Goal: Task Accomplishment & Management: Complete application form

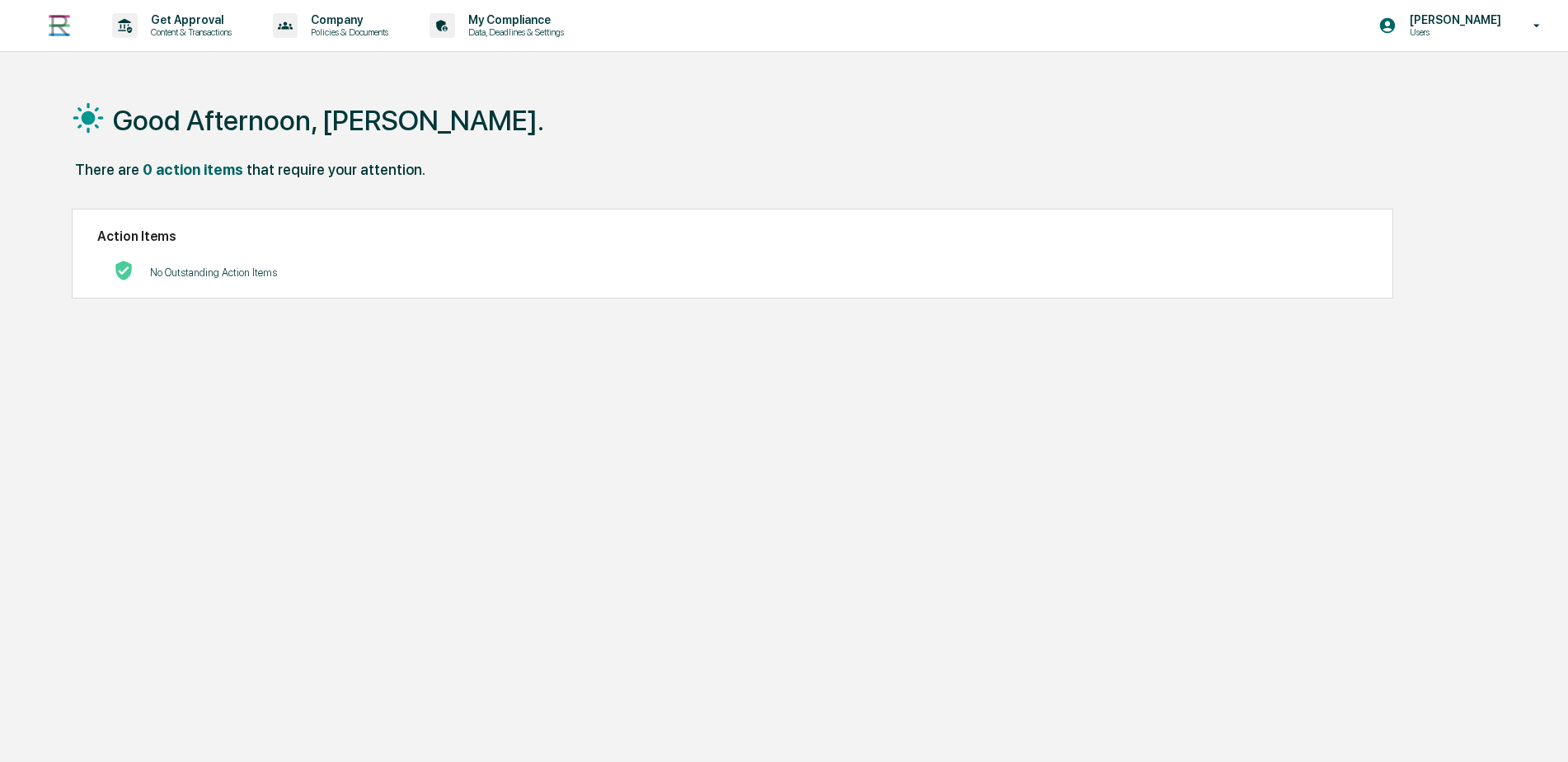
click at [185, 22] on p "Get Approval" at bounding box center [189, 20] width 102 height 13
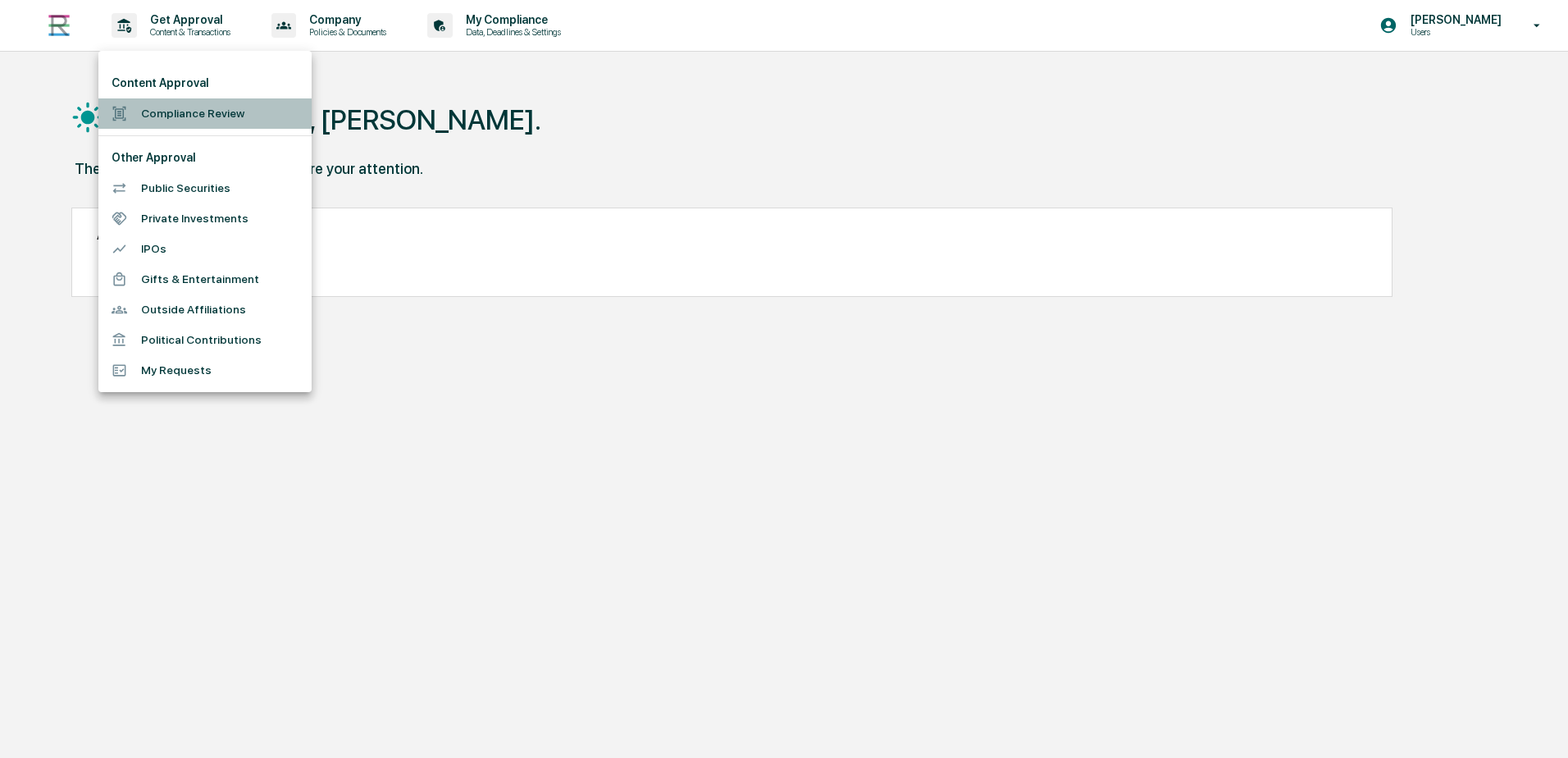
click at [184, 109] on li "Compliance Review" at bounding box center [204, 113] width 214 height 31
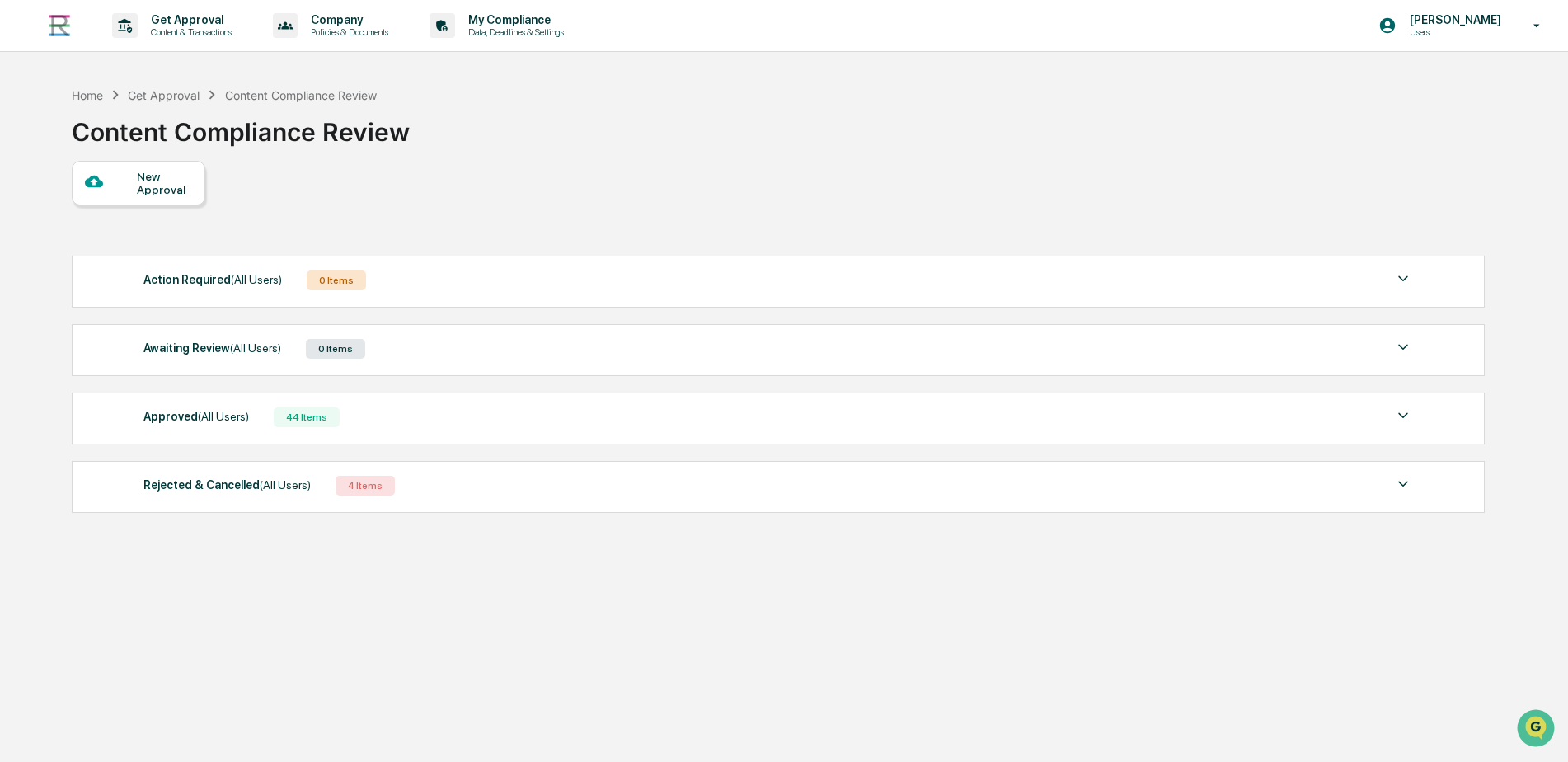
click at [111, 177] on div at bounding box center [111, 182] width 52 height 20
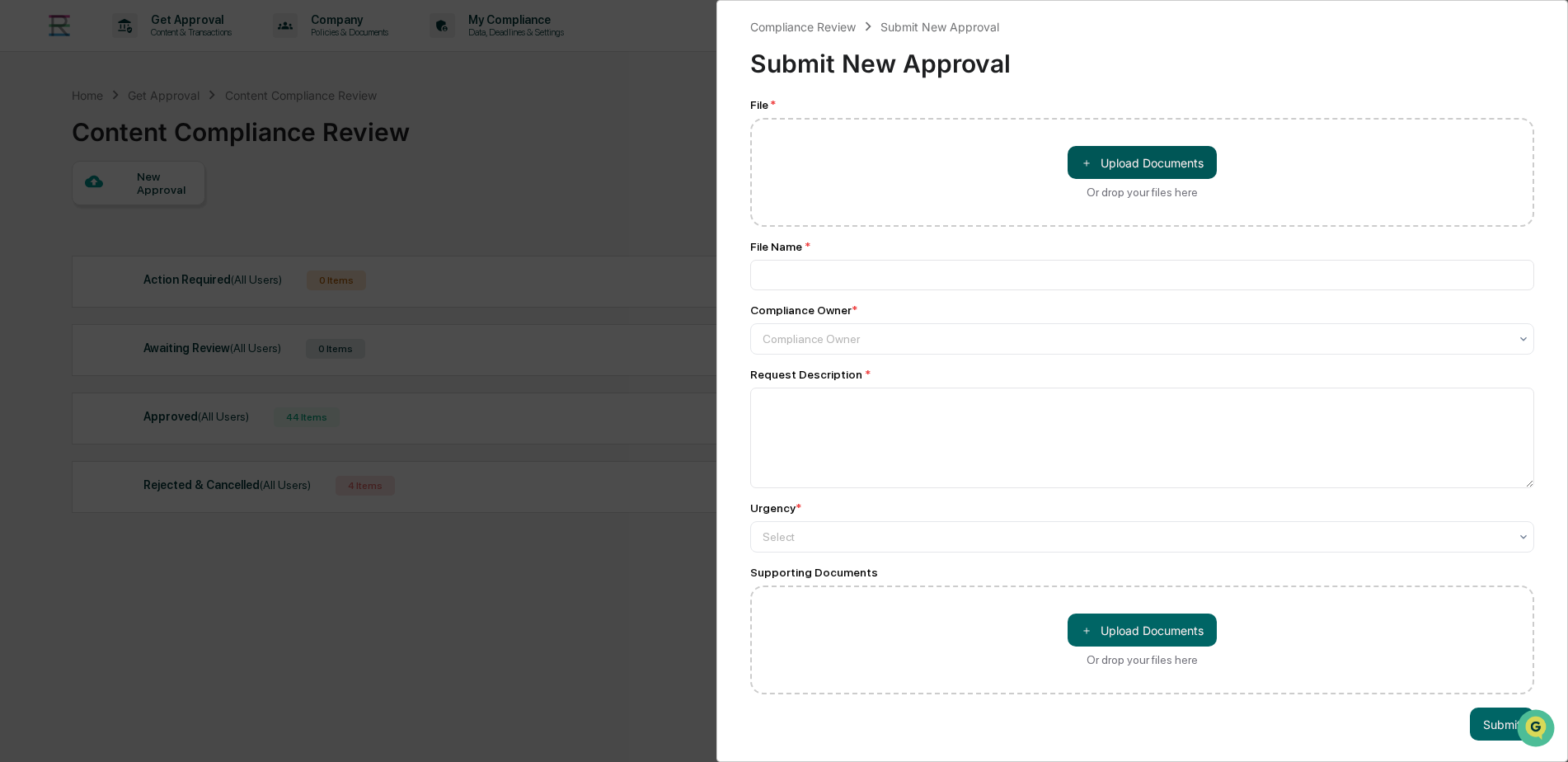
click at [1151, 163] on button "＋ Upload Documents" at bounding box center [1142, 162] width 150 height 33
type input "**********"
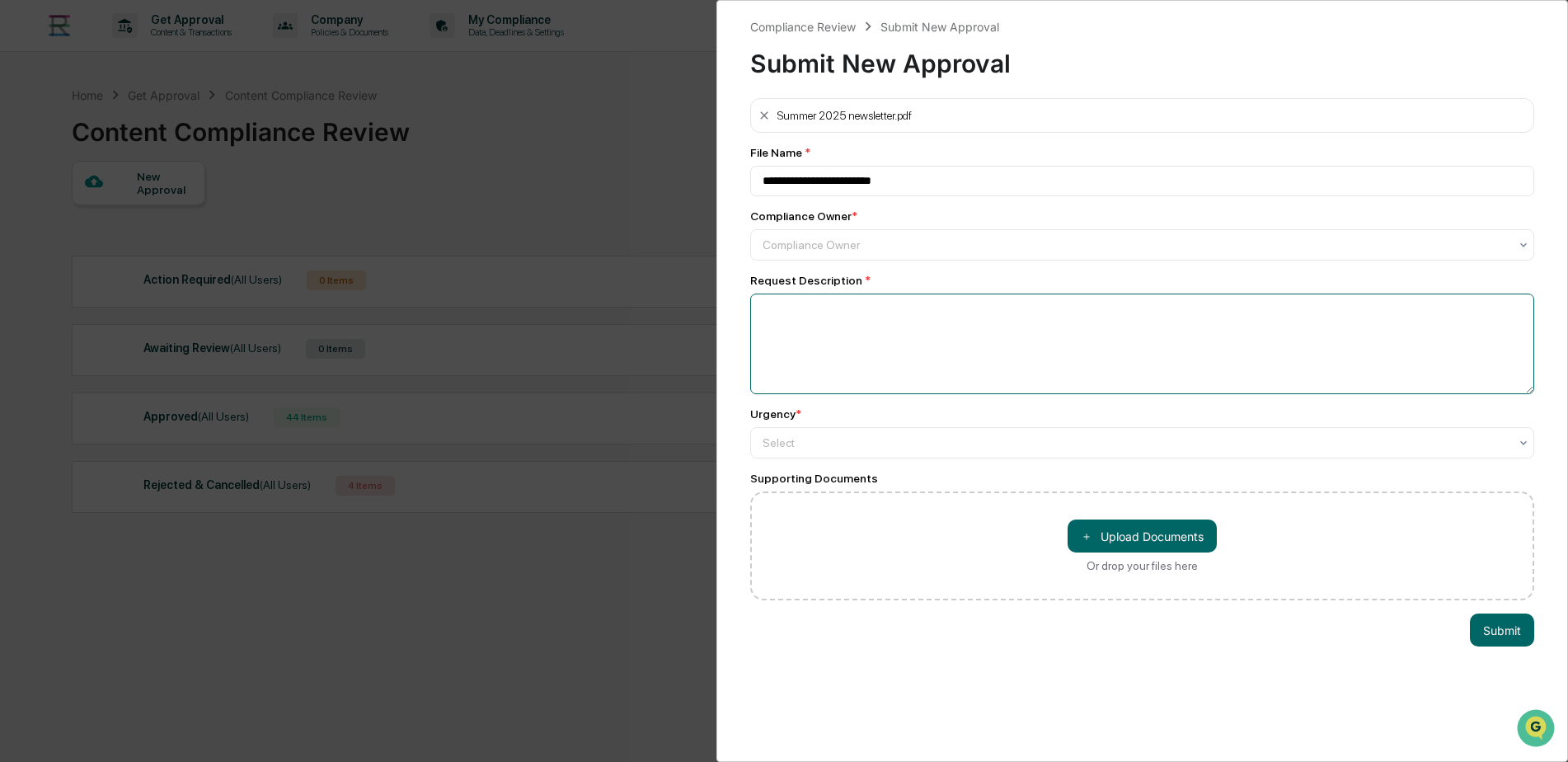
click at [931, 335] on textarea at bounding box center [1142, 344] width 784 height 100
type textarea "**********"
click at [1505, 626] on button "Submit" at bounding box center [1502, 629] width 64 height 33
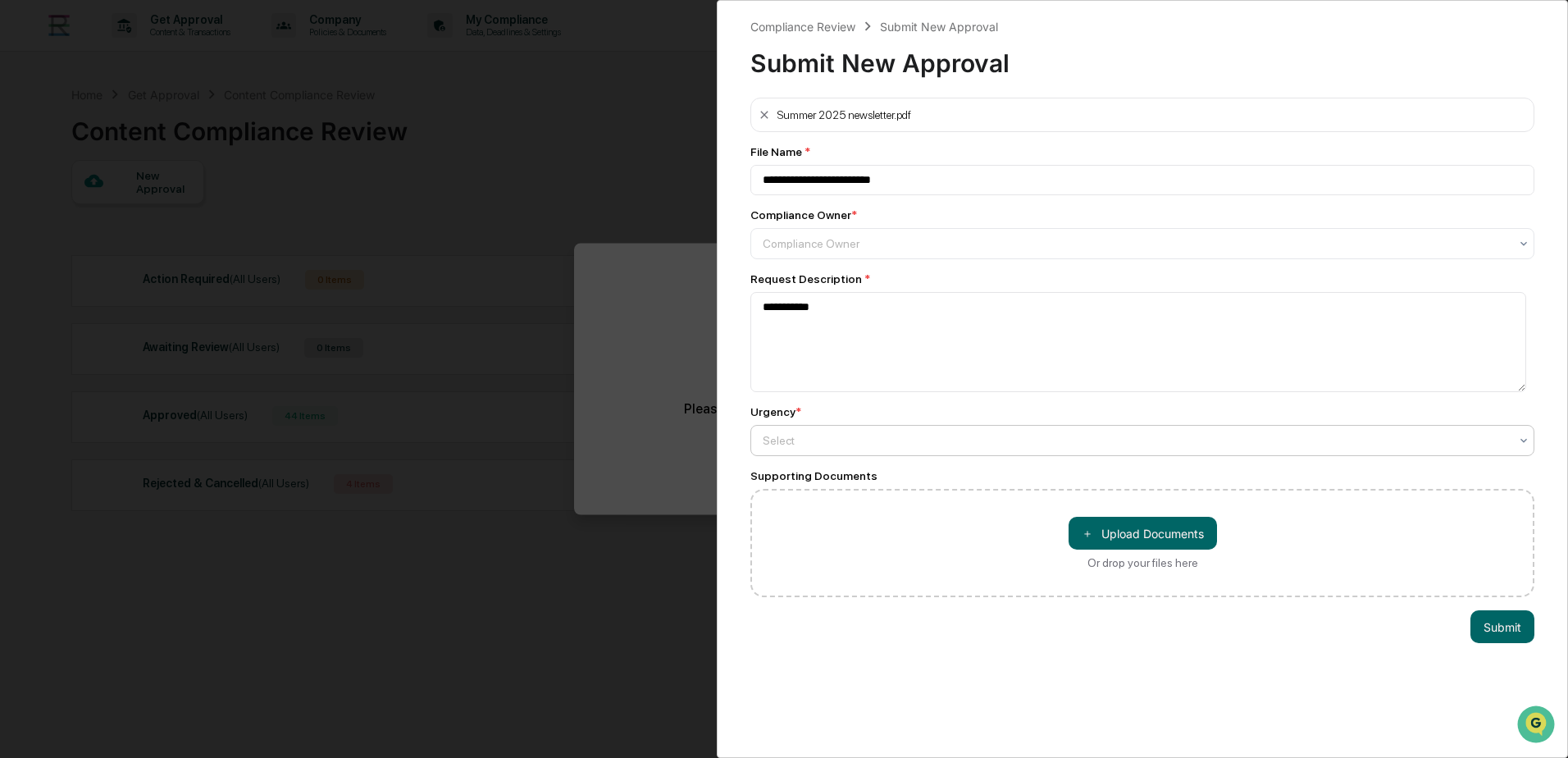
click at [934, 251] on div at bounding box center [1135, 244] width 746 height 17
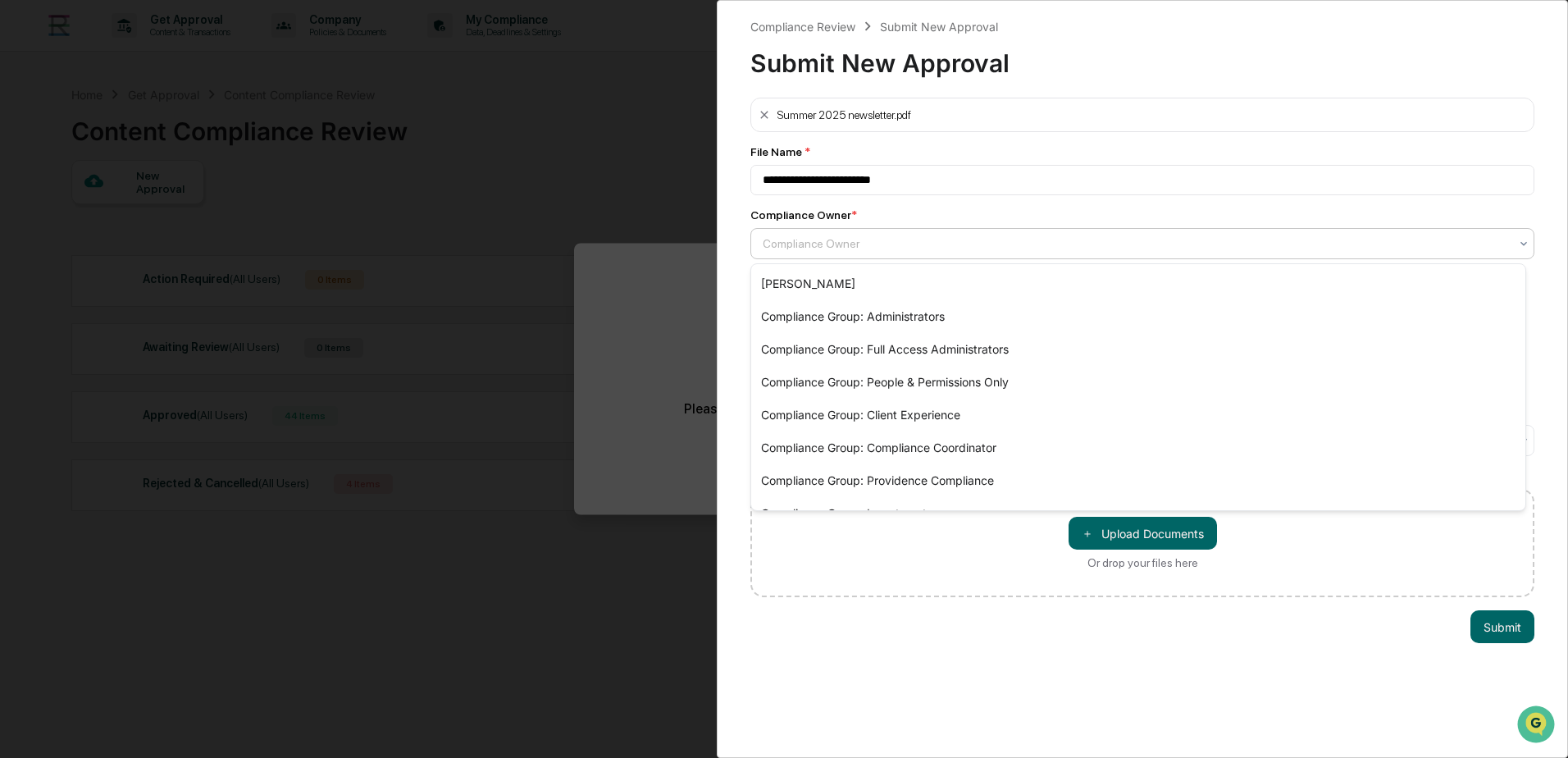
click at [895, 253] on div "Compliance Owner" at bounding box center [1135, 243] width 763 height 23
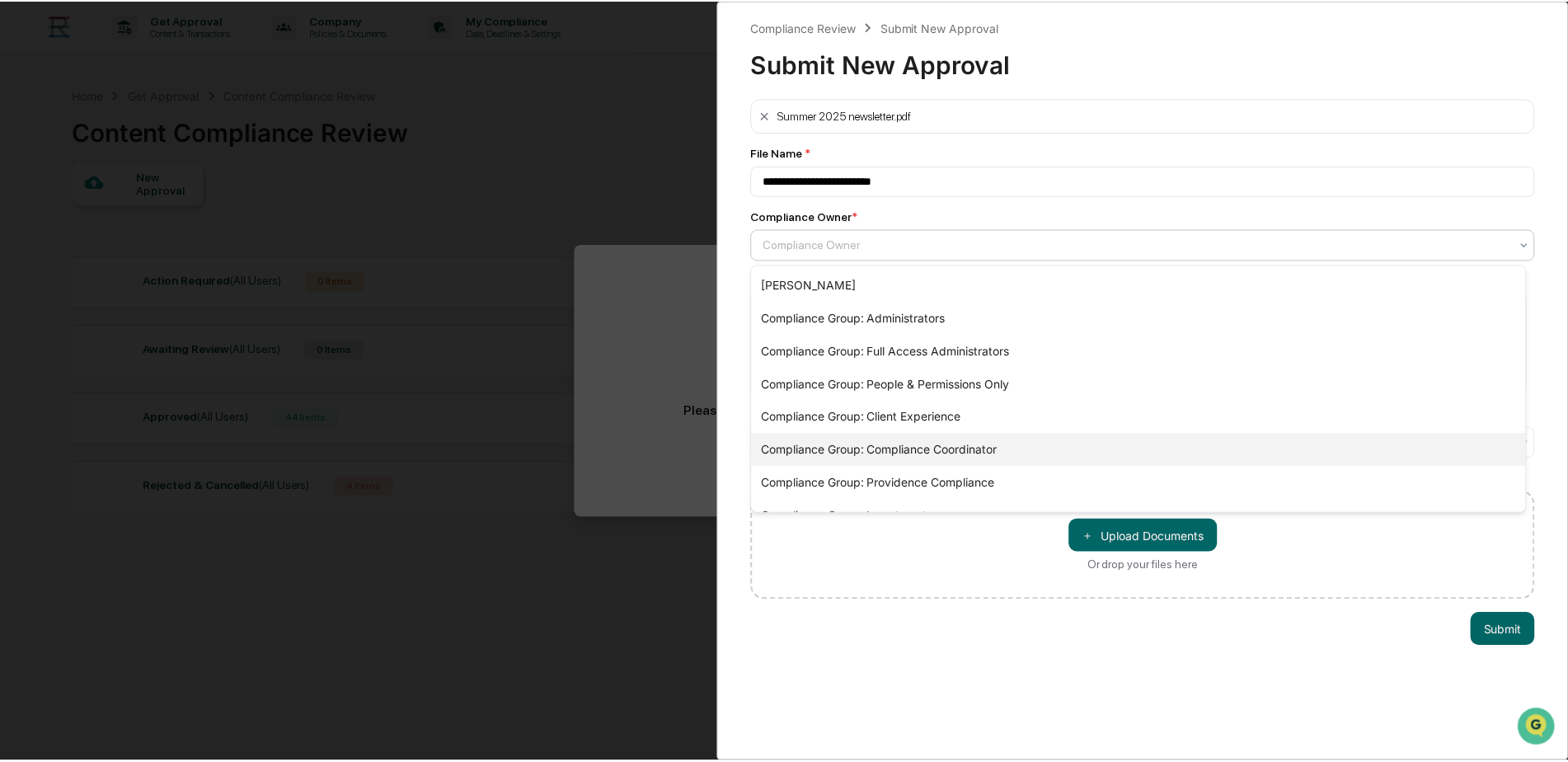
scroll to position [89, 0]
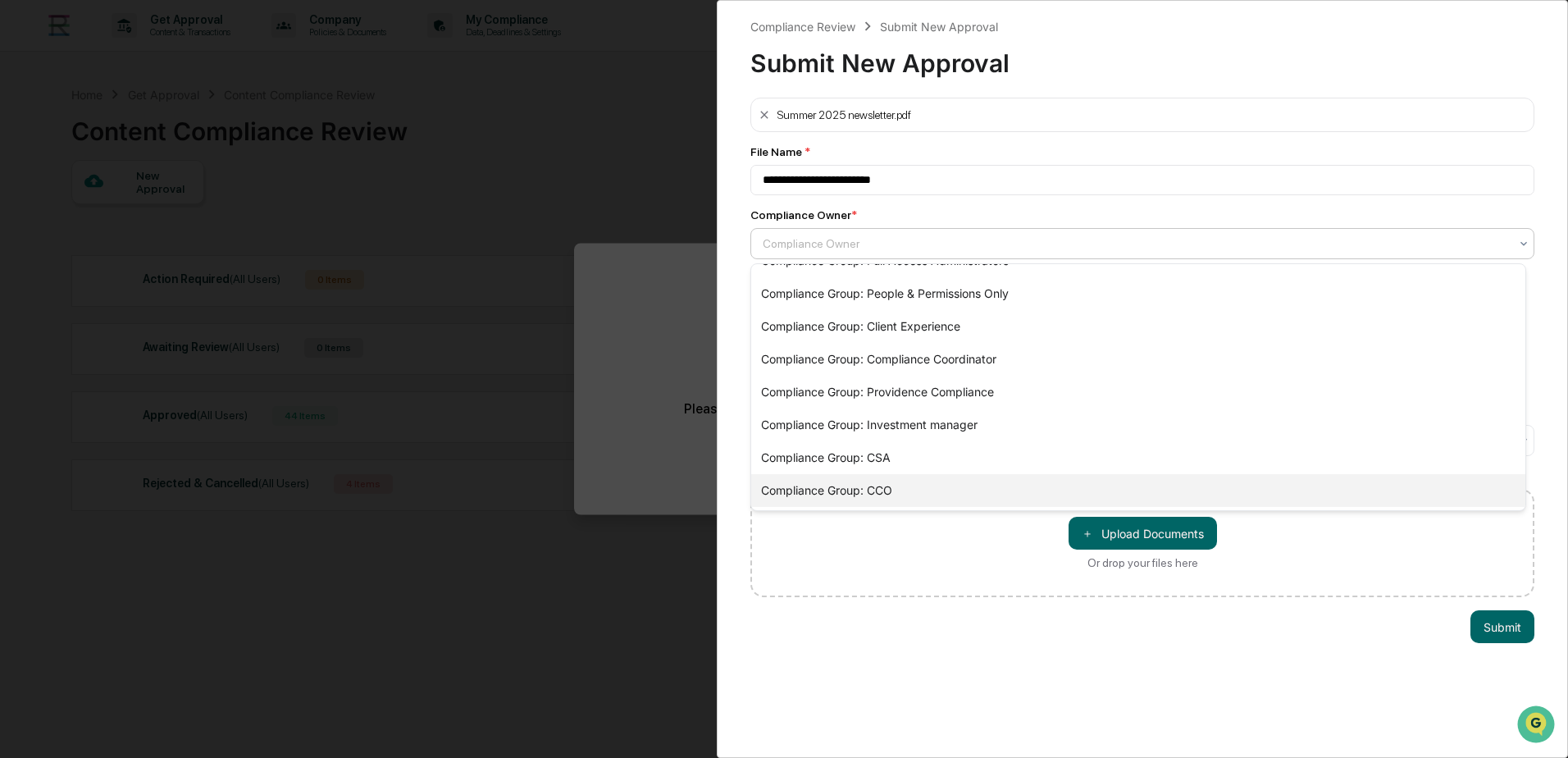
click at [921, 487] on div "Compliance Group: CCO" at bounding box center [1138, 490] width 774 height 32
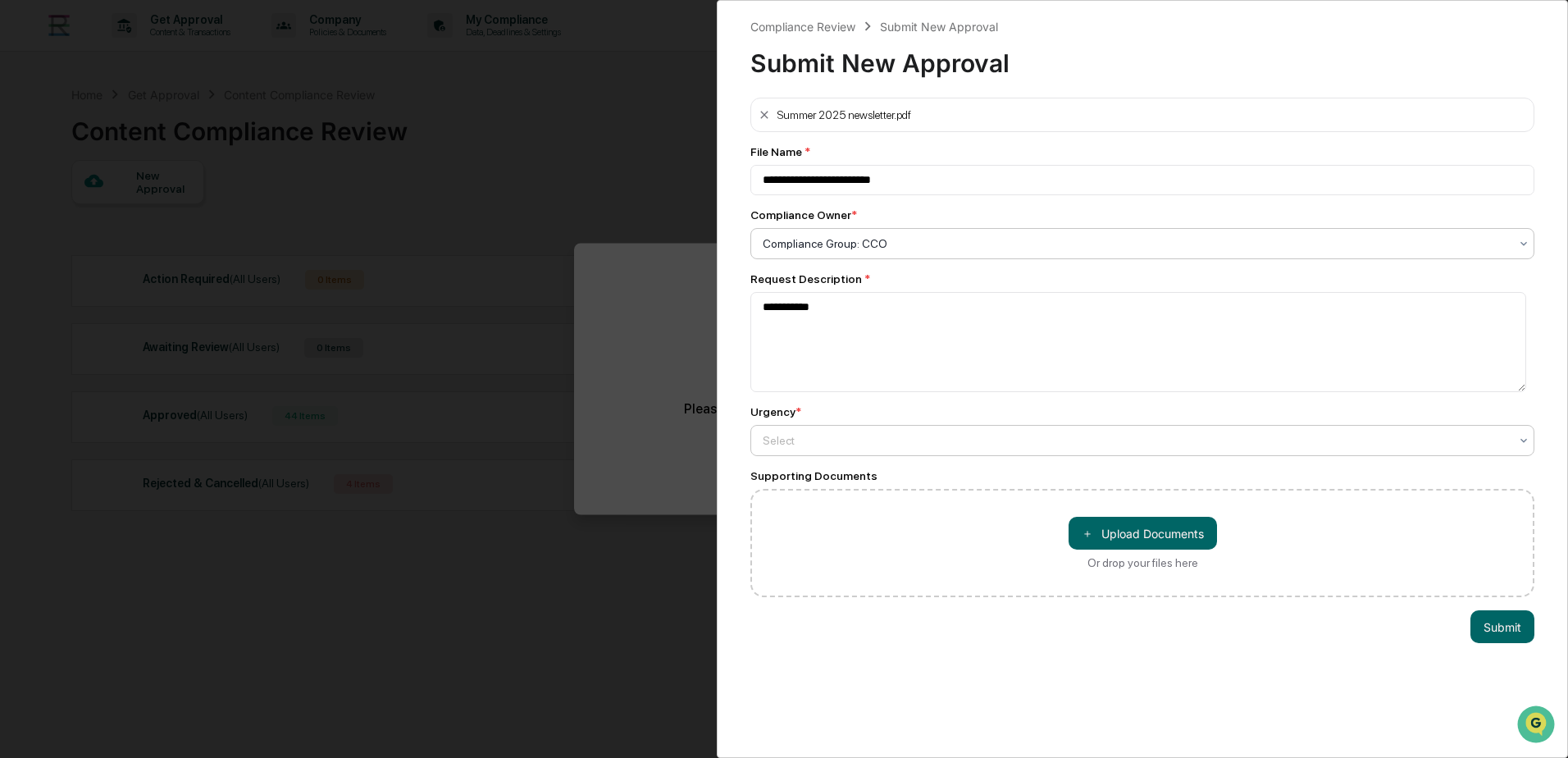
click at [914, 440] on div at bounding box center [1135, 441] width 746 height 17
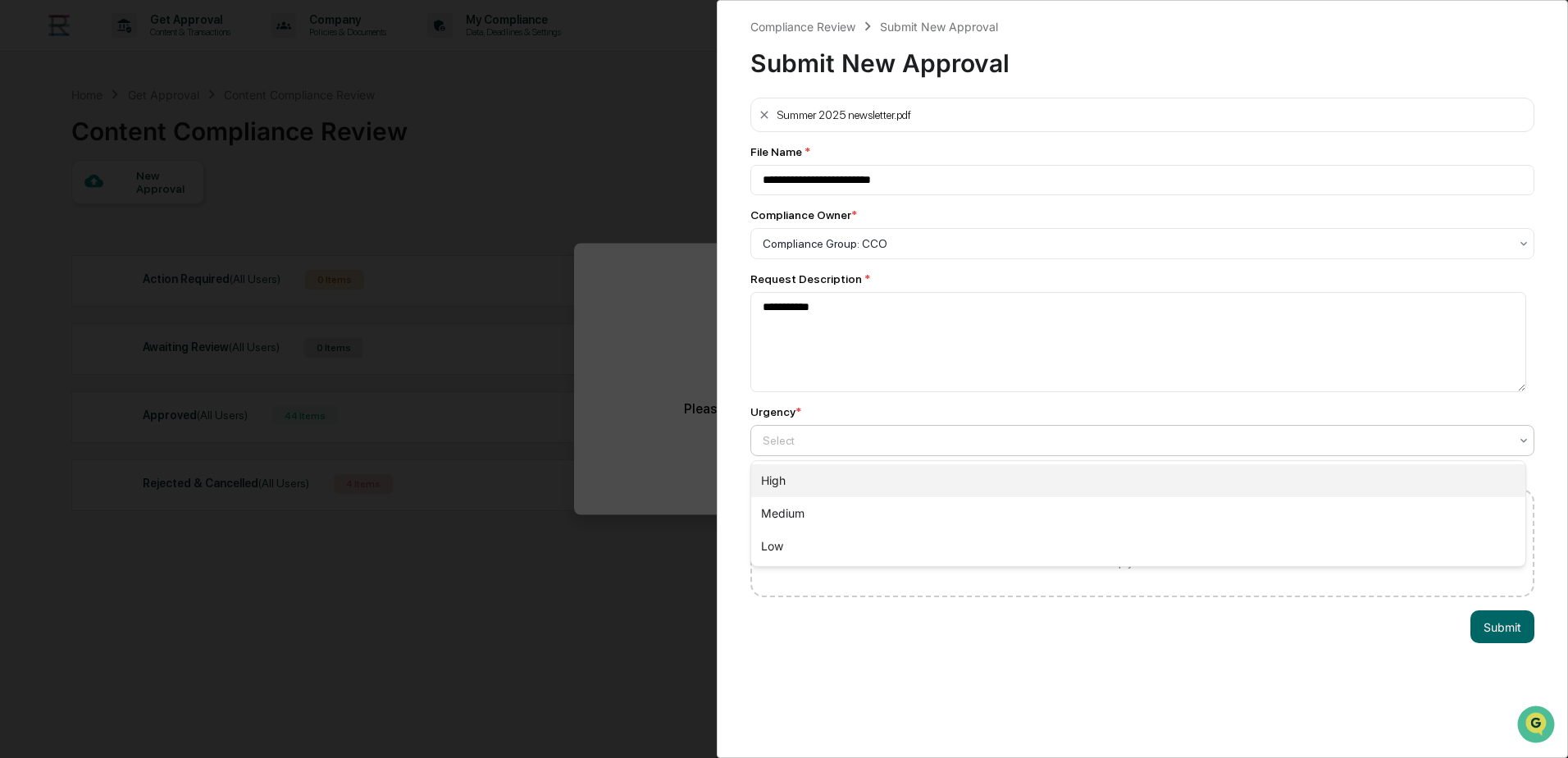
click at [892, 476] on div "High" at bounding box center [1138, 480] width 774 height 32
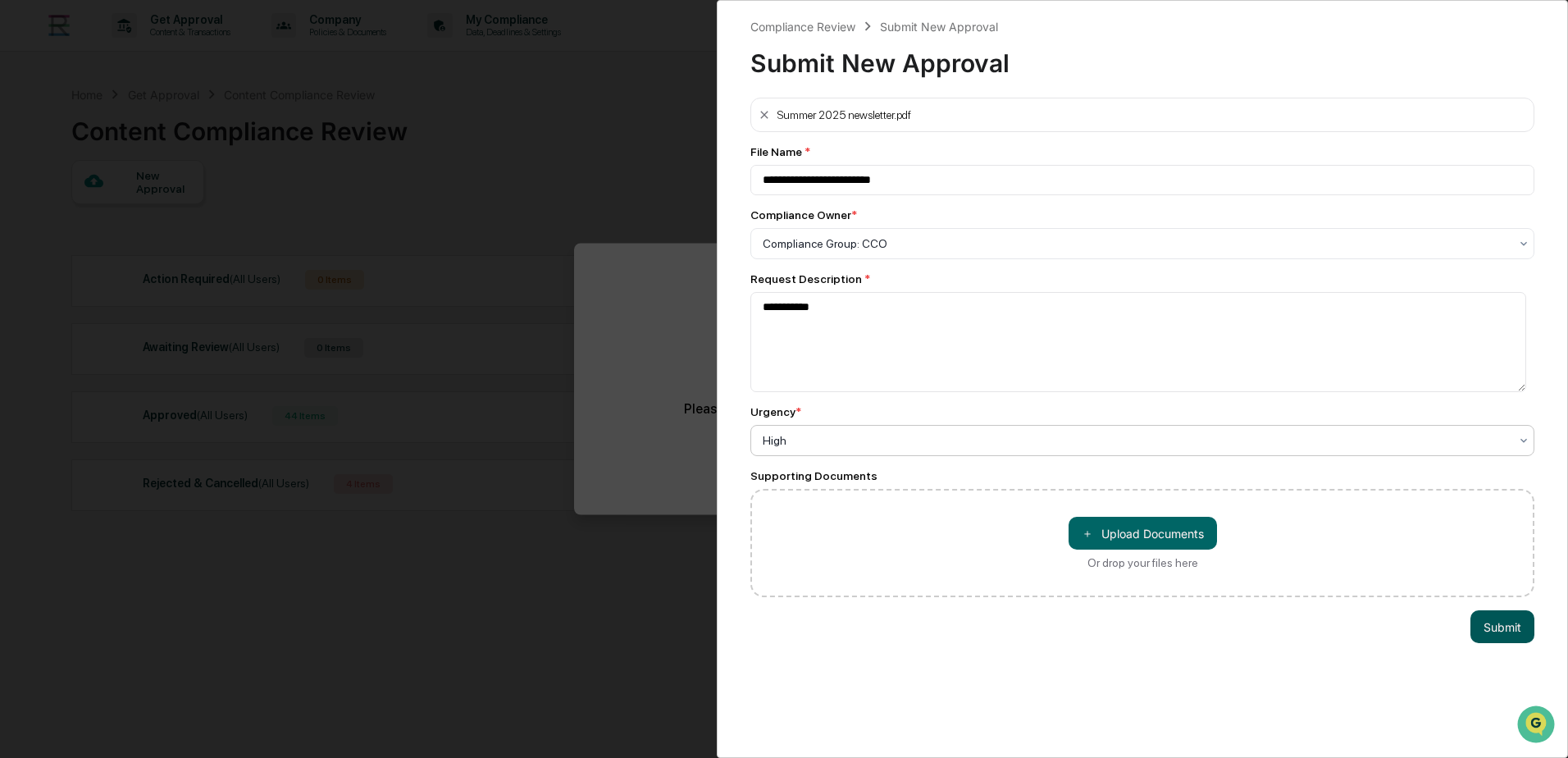
click at [1480, 621] on button "Submit" at bounding box center [1502, 626] width 64 height 32
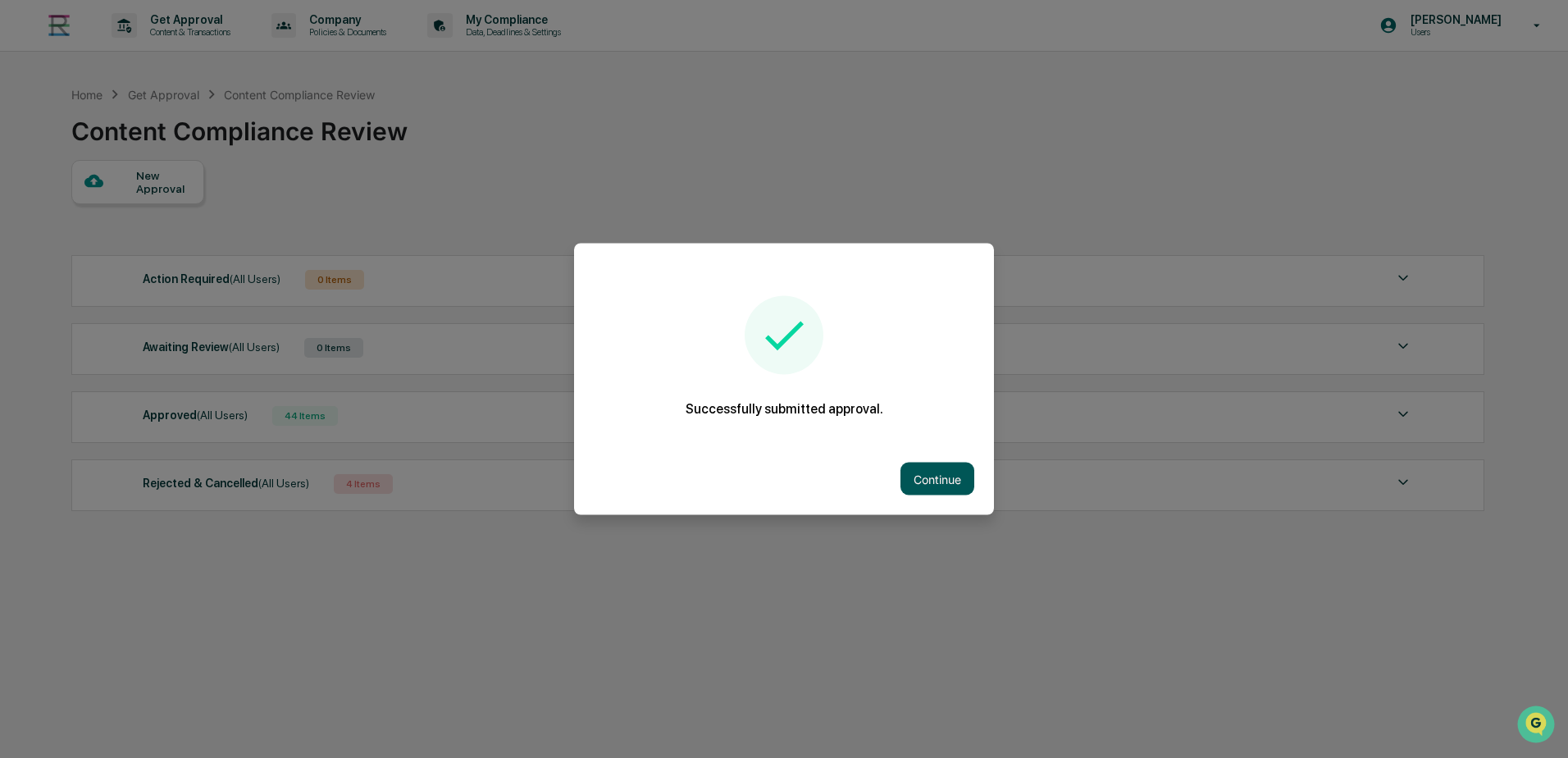
click at [927, 473] on button "Continue" at bounding box center [937, 478] width 74 height 32
